Goal: Information Seeking & Learning: Check status

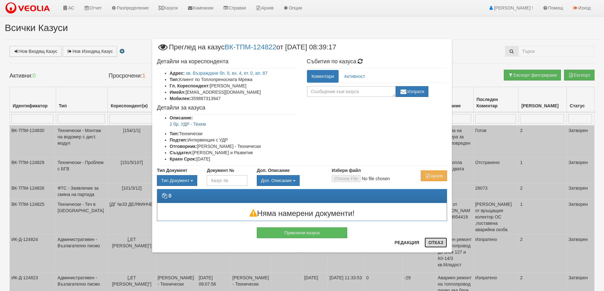
click at [438, 243] on button "Отказ" at bounding box center [436, 243] width 23 height 10
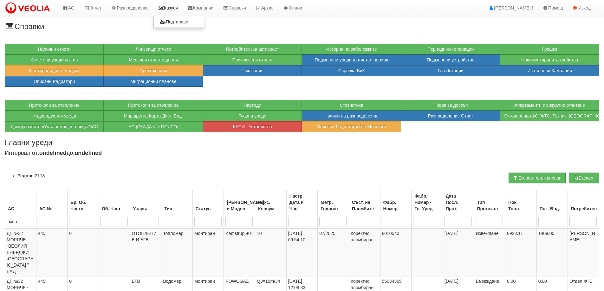
click at [174, 10] on link "Казуси" at bounding box center [167, 8] width 29 height 16
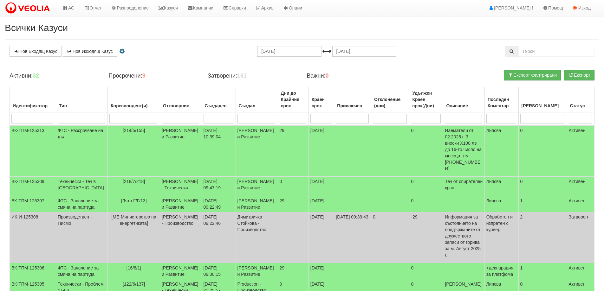
click at [140, 120] on input "search" at bounding box center [133, 119] width 48 height 10
type input "151"
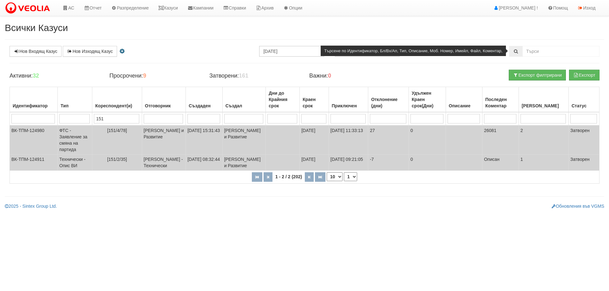
type input "151"
click at [549, 52] on input "text" at bounding box center [560, 51] width 77 height 11
type input "151"
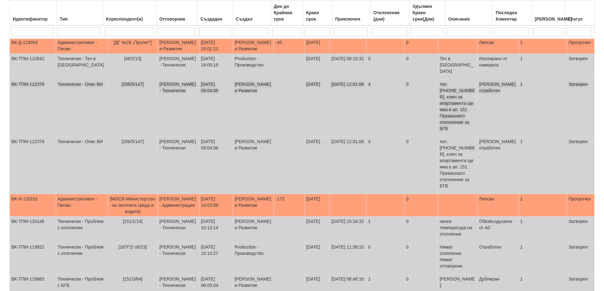
scroll to position [154, 0]
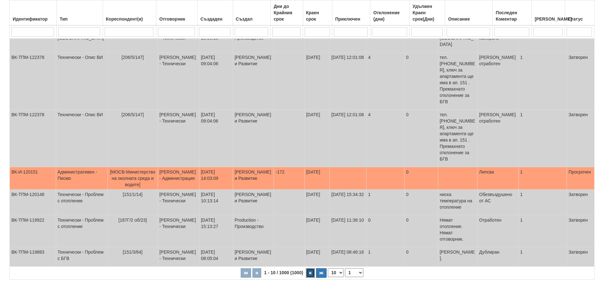
click at [309, 269] on button "button" at bounding box center [310, 274] width 9 height 10
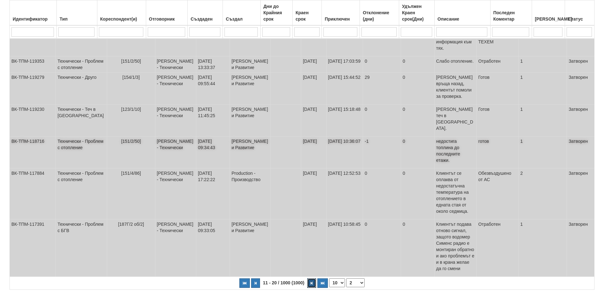
scroll to position [189, 0]
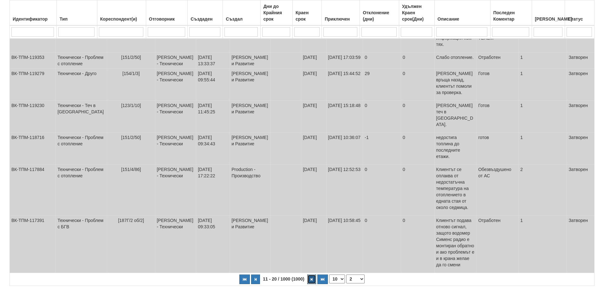
click at [314, 275] on button "button" at bounding box center [311, 280] width 9 height 10
select select "3"
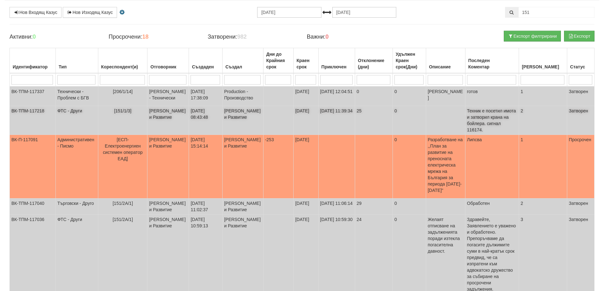
scroll to position [0, 0]
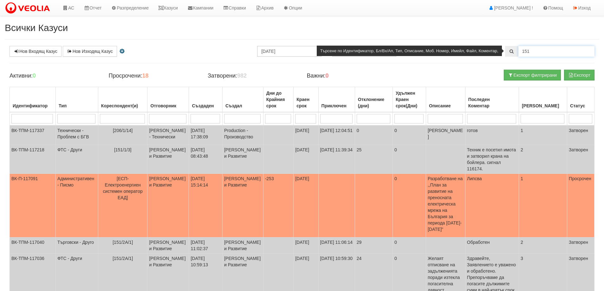
click at [546, 51] on input "151" at bounding box center [556, 51] width 76 height 11
type input "151/2а"
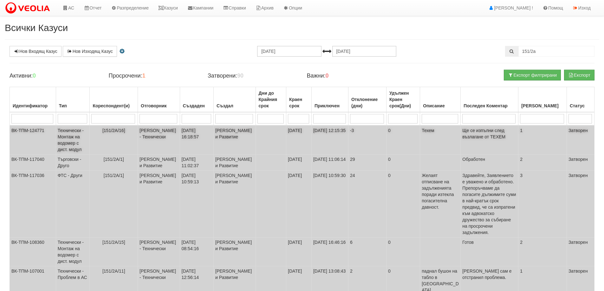
click at [112, 129] on span "[151/2А/16]" at bounding box center [113, 130] width 23 height 5
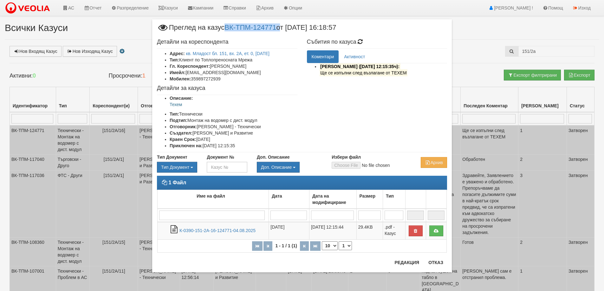
drag, startPoint x: 228, startPoint y: 25, endPoint x: 282, endPoint y: 31, distance: 54.6
click at [282, 31] on span "Преглед на казус ВК-ТПМ-124771 от 25/07/2025 16:18:57" at bounding box center [246, 30] width 179 height 12
copy span "ВК-ТПМ-124771"
click at [434, 261] on button "Отказ" at bounding box center [436, 263] width 23 height 10
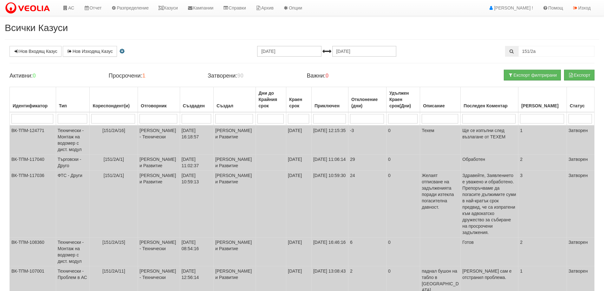
click at [120, 118] on input "search" at bounding box center [113, 119] width 44 height 10
type input "103"
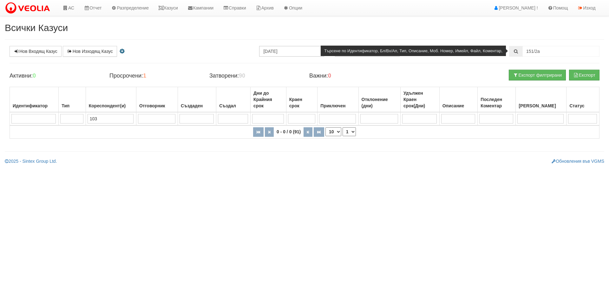
type input "103"
click at [555, 54] on input "151/2а" at bounding box center [560, 51] width 77 height 11
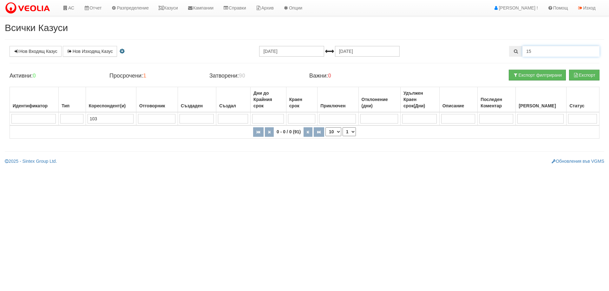
type input "1"
type input "103/9"
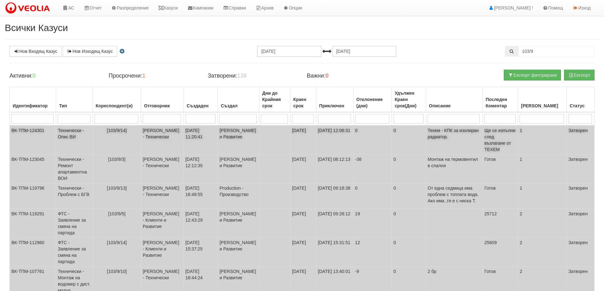
click at [163, 133] on td "[PERSON_NAME] - Технически" at bounding box center [162, 140] width 42 height 29
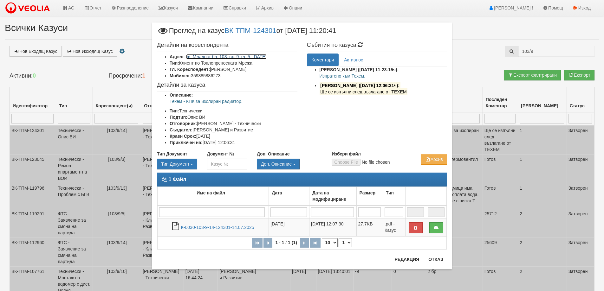
click at [221, 57] on link "кв. Младост бл. 103, вх. 9, ет. 5, [DATE]" at bounding box center [226, 56] width 81 height 5
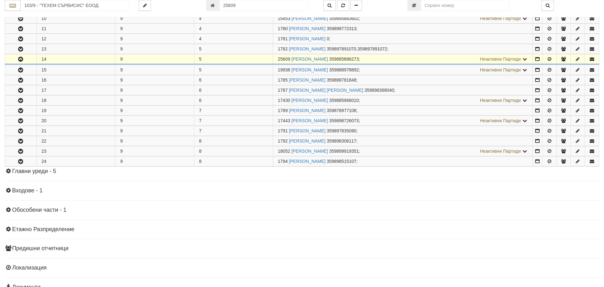
scroll to position [252, 0]
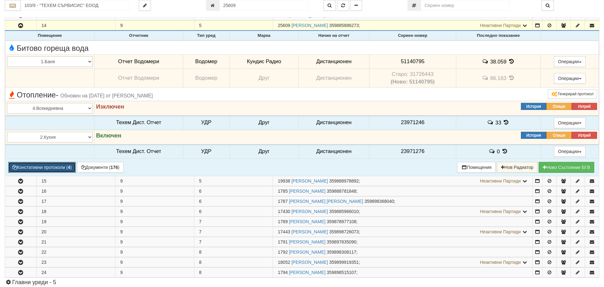
click at [54, 166] on button "Констативни протоколи ( 4 )" at bounding box center [42, 167] width 68 height 11
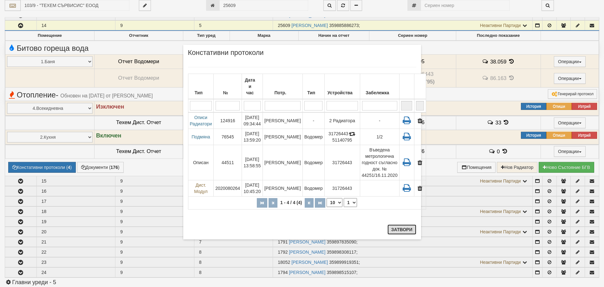
click at [401, 227] on button "Затвори" at bounding box center [401, 229] width 29 height 10
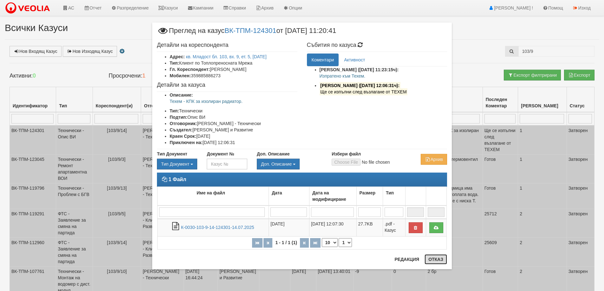
click at [441, 264] on button "Отказ" at bounding box center [436, 260] width 23 height 10
